Goal: Information Seeking & Learning: Find specific fact

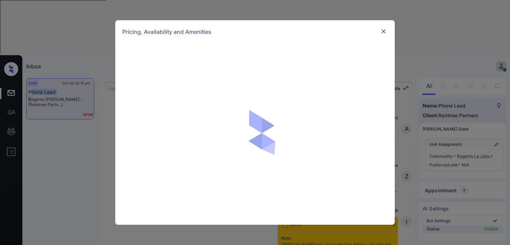
scroll to position [4440, 0]
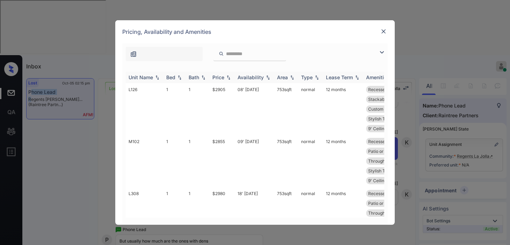
click at [384, 51] on img at bounding box center [381, 52] width 8 height 8
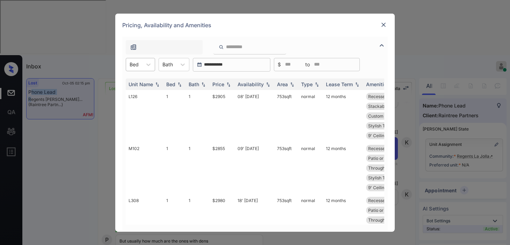
click at [142, 68] on div "Bed" at bounding box center [134, 64] width 16 height 10
click at [142, 82] on div "1" at bounding box center [140, 81] width 29 height 13
click at [226, 84] on img at bounding box center [228, 84] width 7 height 5
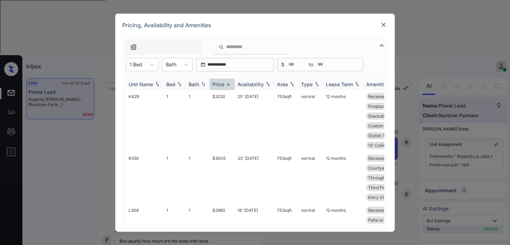
click at [226, 84] on img at bounding box center [228, 84] width 7 height 5
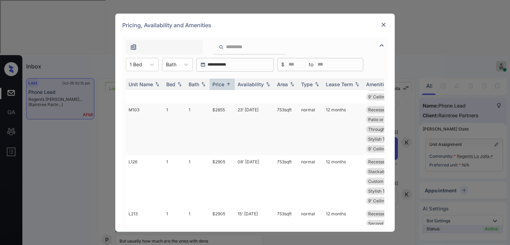
scroll to position [0, 0]
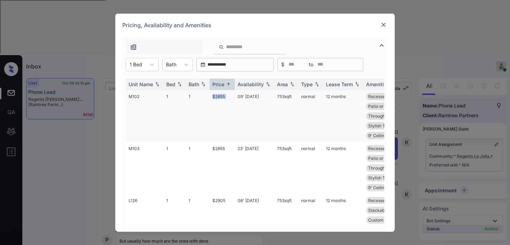
drag, startPoint x: 206, startPoint y: 96, endPoint x: 236, endPoint y: 95, distance: 30.1
click at [236, 95] on tr "M102 1 1 $2855 09' [DATE] 753 sqft normal 12 months Recessed Ceilin... Ceiling …" at bounding box center [308, 116] width 365 height 52
copy tr "$2855"
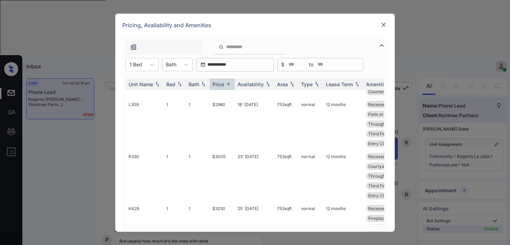
click at [381, 25] on img at bounding box center [383, 24] width 7 height 7
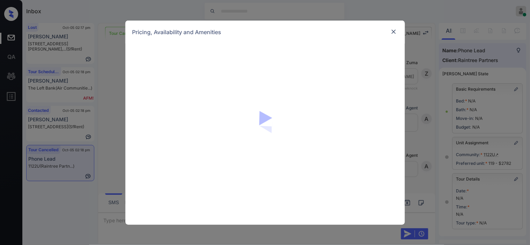
scroll to position [4226, 0]
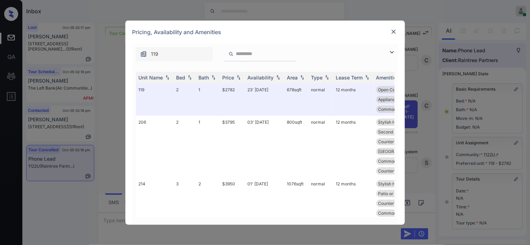
click at [390, 51] on img at bounding box center [392, 52] width 8 height 8
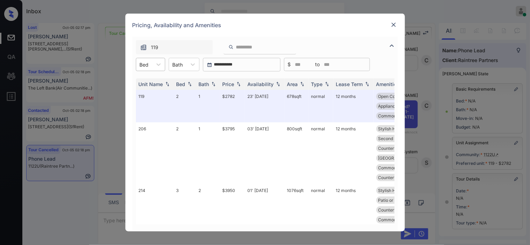
click at [151, 67] on div "Bed" at bounding box center [144, 65] width 16 height 10
click at [398, 23] on div "Pricing, Availability and Amenities" at bounding box center [264, 25] width 279 height 23
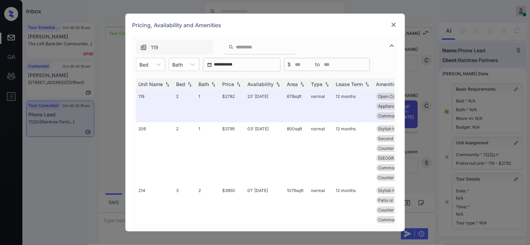
click at [396, 22] on img at bounding box center [393, 24] width 7 height 7
